Goal: Task Accomplishment & Management: Manage account settings

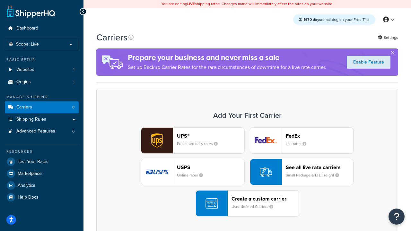
click at [247, 172] on div "UPS® Published daily rates FedEx List rates USPS Online rates See all live rate…" at bounding box center [247, 171] width 288 height 89
click at [319, 136] on header "FedEx" at bounding box center [319, 136] width 67 height 6
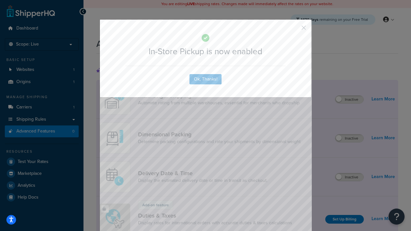
scroll to position [208, 0]
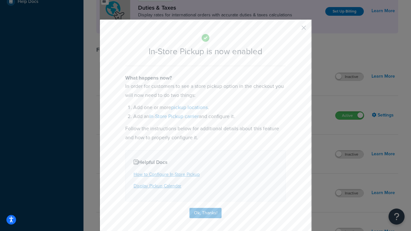
click at [294, 30] on button "button" at bounding box center [294, 30] width 2 height 2
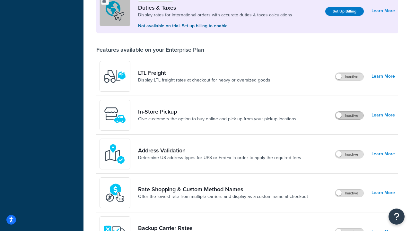
scroll to position [196, 0]
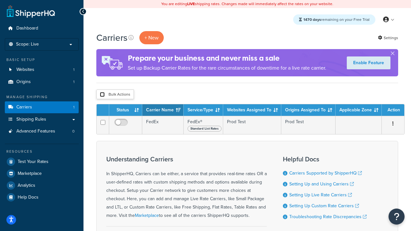
click at [102, 95] on input "checkbox" at bounding box center [102, 94] width 5 height 5
checkbox input "true"
click at [0, 0] on button "Delete" at bounding box center [0, 0] width 0 height 0
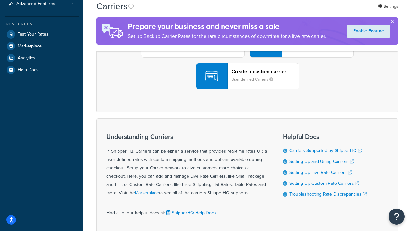
click at [247, 89] on div "UPS® Published daily rates FedEx List rates USPS Online rates See all live rate…" at bounding box center [247, 44] width 288 height 89
click at [319, 12] on header "FedEx" at bounding box center [319, 8] width 67 height 6
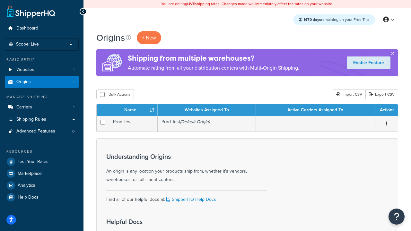
click at [133, 110] on th "Name" at bounding box center [133, 110] width 48 height 12
click at [207, 110] on th "Websites Assigned To" at bounding box center [207, 110] width 98 height 12
click at [315, 110] on th "Active Carriers Assigned To" at bounding box center [315, 110] width 119 height 12
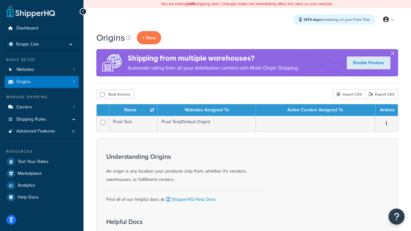
click at [315, 110] on th "Active Carriers Assigned To" at bounding box center [315, 110] width 119 height 12
click at [386, 110] on th "Actions" at bounding box center [386, 110] width 22 height 12
click at [128, 38] on icon at bounding box center [128, 37] width 5 height 5
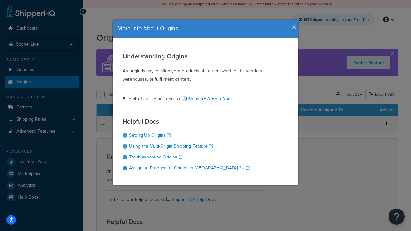
click at [292, 24] on icon "button" at bounding box center [294, 27] width 4 height 6
